Goal: Find specific page/section: Find specific page/section

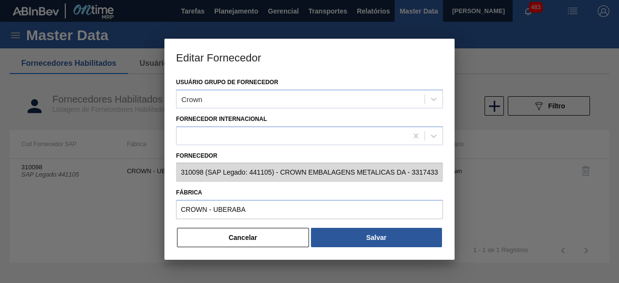
drag, startPoint x: 273, startPoint y: 242, endPoint x: 455, endPoint y: 127, distance: 215.1
click at [274, 242] on button "Cancelar" at bounding box center [243, 237] width 132 height 19
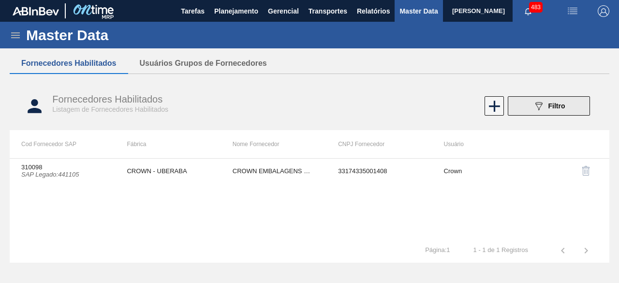
click at [543, 106] on icon "089F7B8B-B2A5-4AFE-B5C0-19BA573D28AC" at bounding box center [539, 106] width 12 height 12
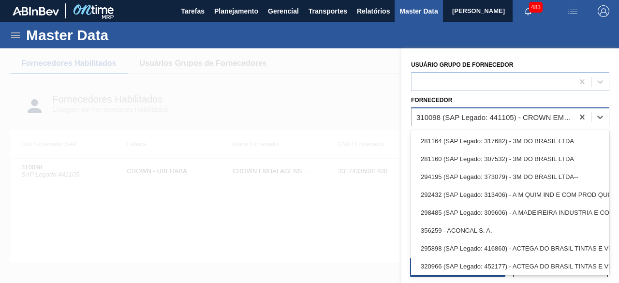
click at [526, 120] on div "310098 (SAP Legado: 441105) - CROWN EMBALAGENS METALICAS DA" at bounding box center [495, 117] width 158 height 8
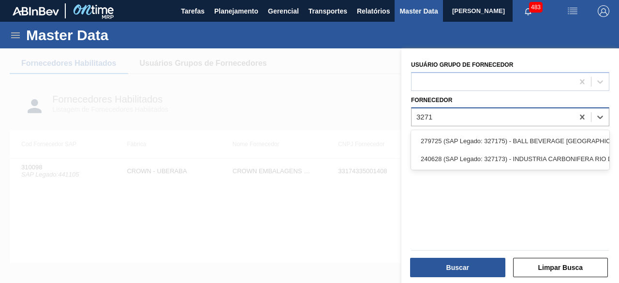
type input "32717"
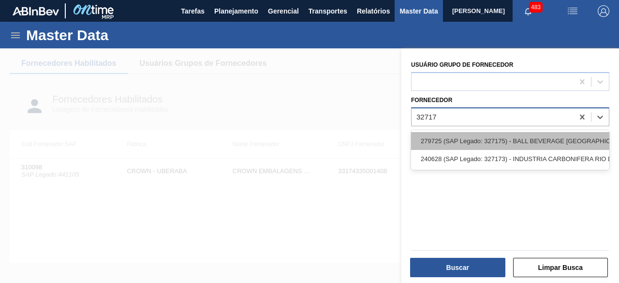
click at [557, 135] on div "279725 (SAP Legado: 327175) - BALL BEVERAGE [GEOGRAPHIC_DATA] SA" at bounding box center [510, 141] width 198 height 18
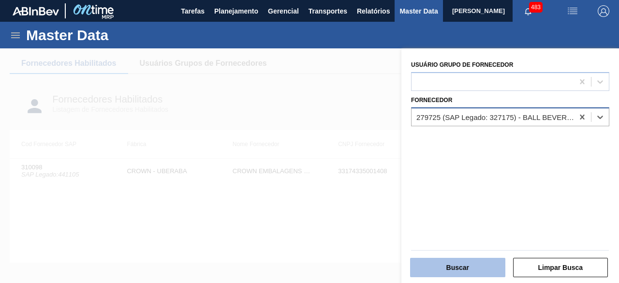
click at [473, 265] on button "Buscar" at bounding box center [457, 267] width 95 height 19
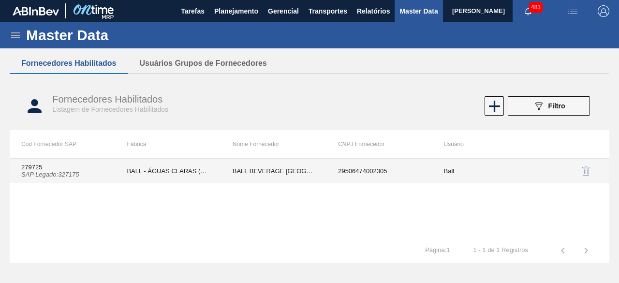
click at [150, 174] on td "BALL - ÁGUAS CLARAS (SC)" at bounding box center [167, 171] width 105 height 24
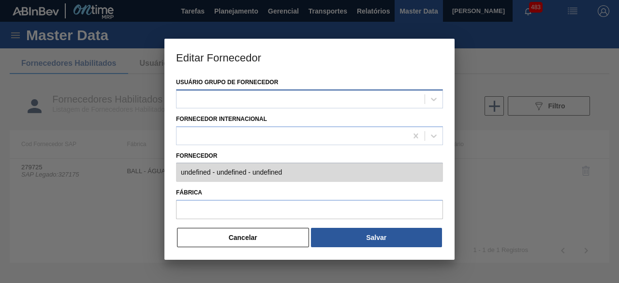
type input "279725 (SAP Legado: 327175) - BALL BEVERAGE [GEOGRAPHIC_DATA] [GEOGRAPHIC_DATA]…"
type input "BALL - ÁGUAS CLARAS (SC)"
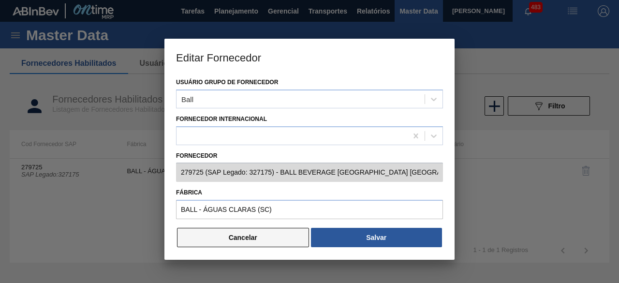
click at [252, 238] on button "Cancelar" at bounding box center [243, 237] width 132 height 19
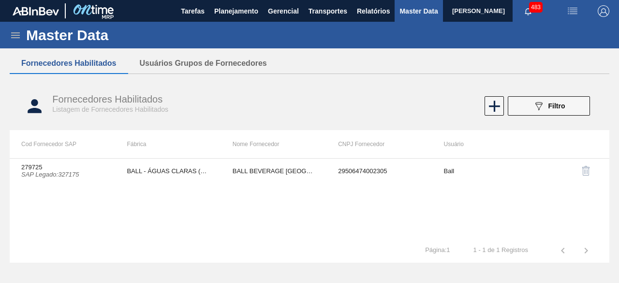
click at [16, 39] on icon at bounding box center [16, 35] width 12 height 12
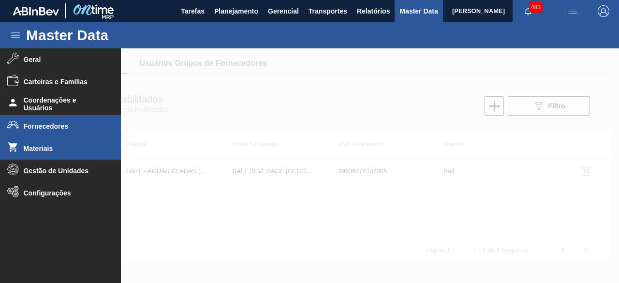
click at [23, 154] on li "Materiais" at bounding box center [60, 148] width 121 height 22
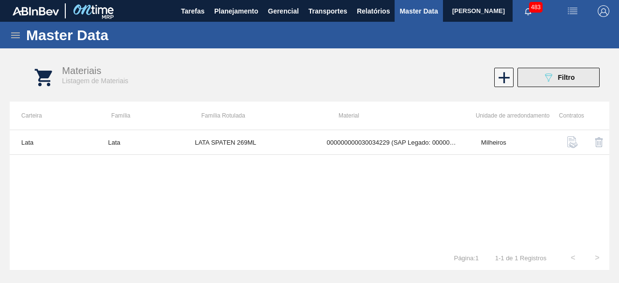
click at [539, 76] on button "089F7B8B-B2A5-4AFE-B5C0-19BA573D28AC Filtro" at bounding box center [558, 77] width 82 height 19
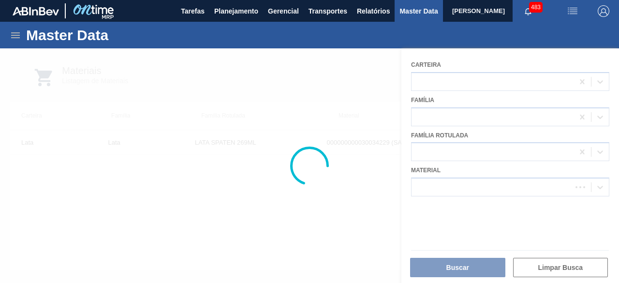
click at [502, 188] on div at bounding box center [309, 165] width 619 height 234
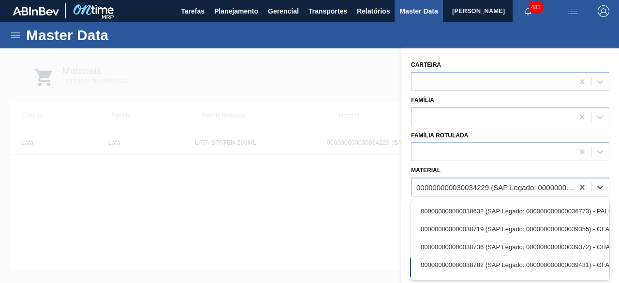
click at [502, 188] on div "000000000030034229 (SAP Legado: 000000000050847071) - LATA AL SPATEN 269ML SLK …" at bounding box center [495, 187] width 158 height 8
paste input "30034231"
type input "30034231"
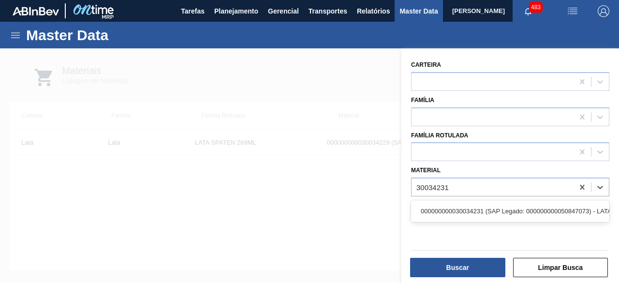
drag, startPoint x: 501, startPoint y: 207, endPoint x: 497, endPoint y: 213, distance: 7.0
click at [501, 207] on div "000000000030034231 (SAP Legado: 000000000050847073) - LATA AL STELLA 350ML SLK …" at bounding box center [510, 211] width 198 height 18
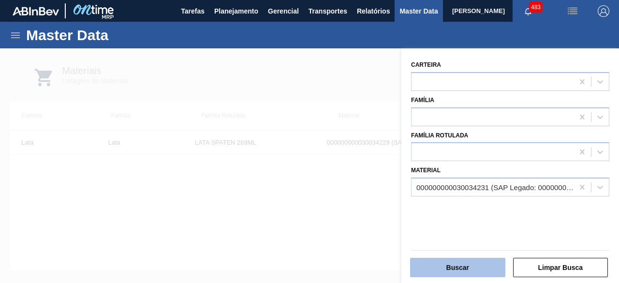
click at [480, 274] on button "Buscar" at bounding box center [457, 267] width 95 height 19
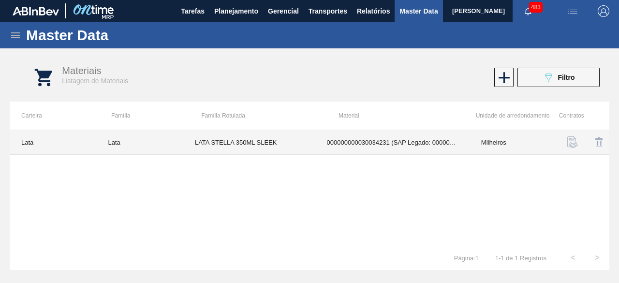
click at [250, 142] on td "LATA STELLA 350ML SLEEK" at bounding box center [249, 142] width 132 height 25
